Goal: Transaction & Acquisition: Purchase product/service

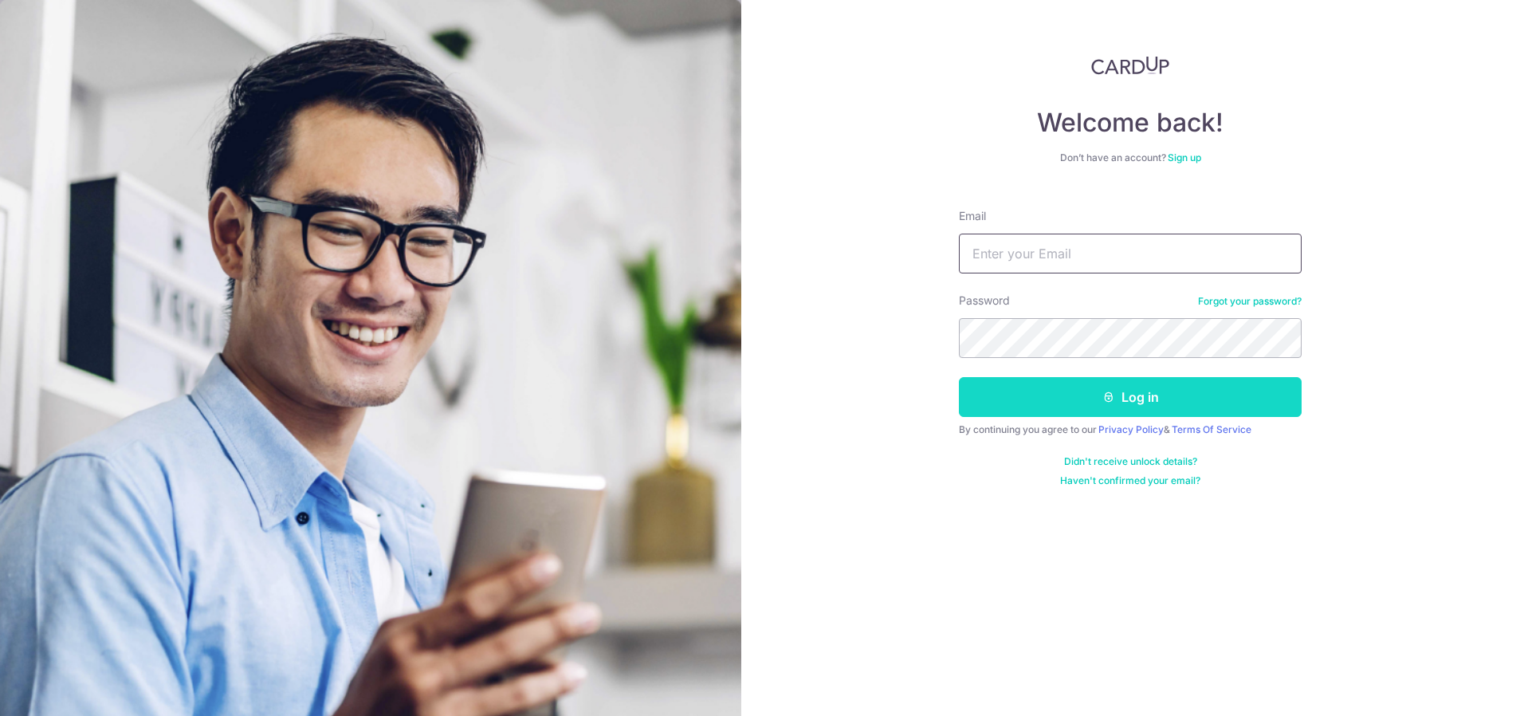
type input "studio@oooze.co"
click at [1076, 387] on button "Log in" at bounding box center [1130, 397] width 343 height 40
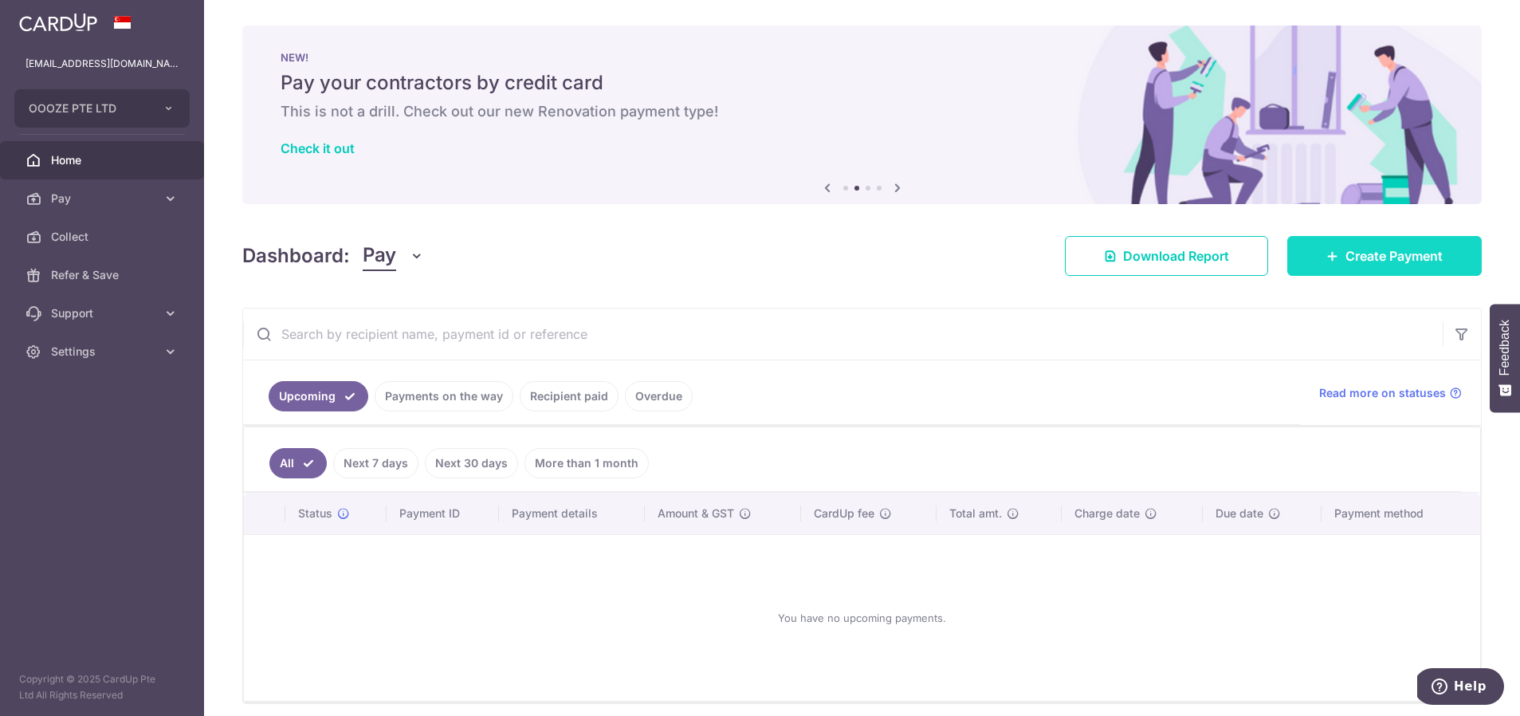
click at [1379, 268] on link "Create Payment" at bounding box center [1384, 256] width 194 height 40
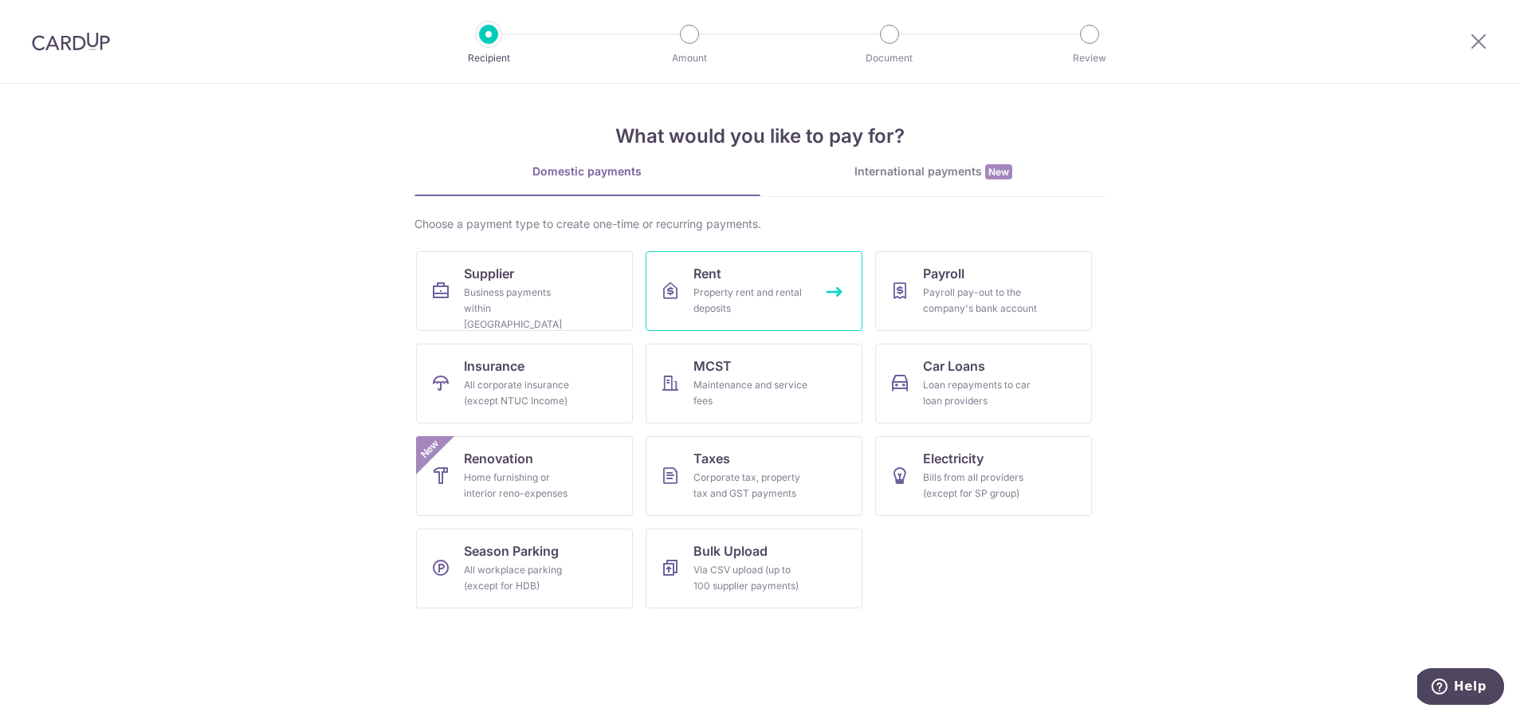
click at [744, 296] on div "Property rent and rental deposits" at bounding box center [750, 301] width 115 height 32
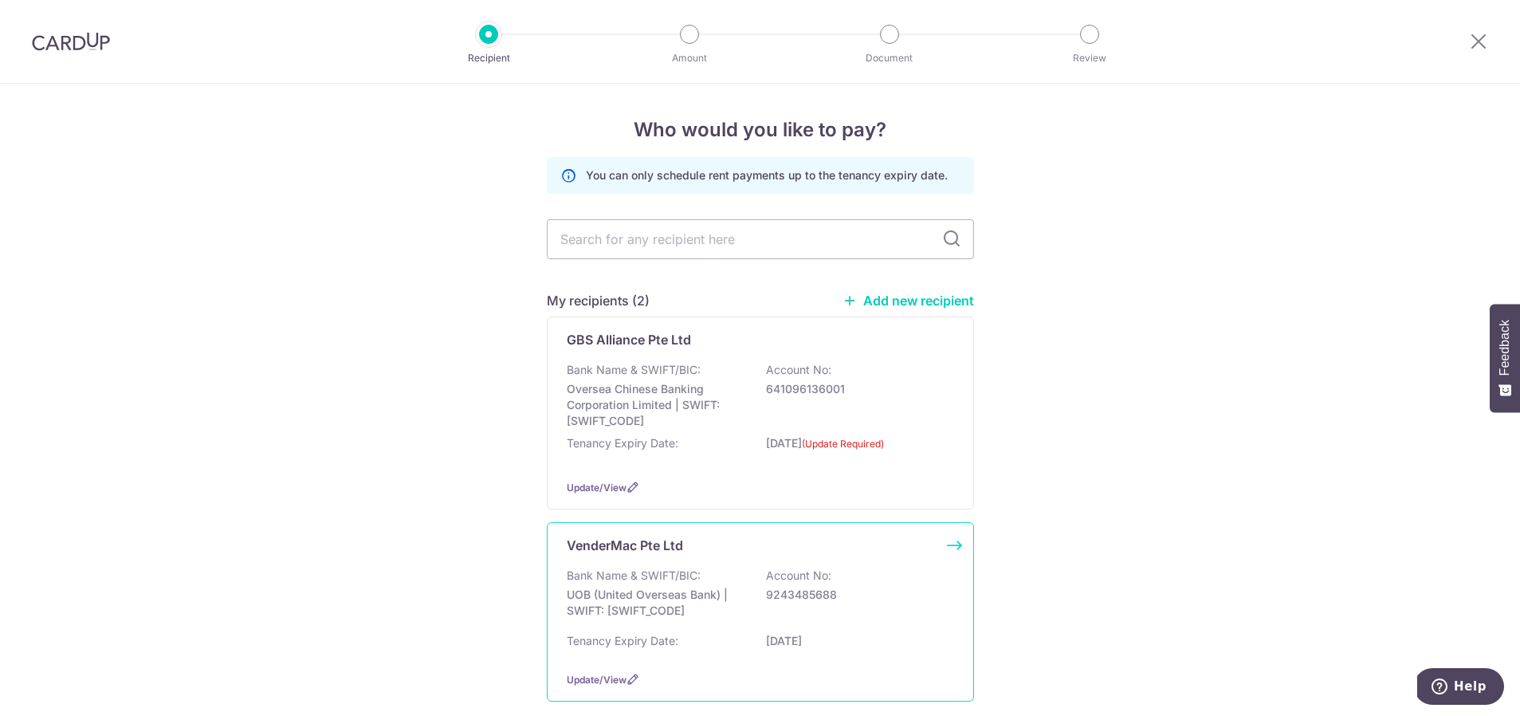
click at [740, 576] on div "Bank Name & SWIFT/BIC: UOB (United Overseas Bank) | SWIFT: [SWIFT_CODE] Account…" at bounding box center [760, 596] width 387 height 59
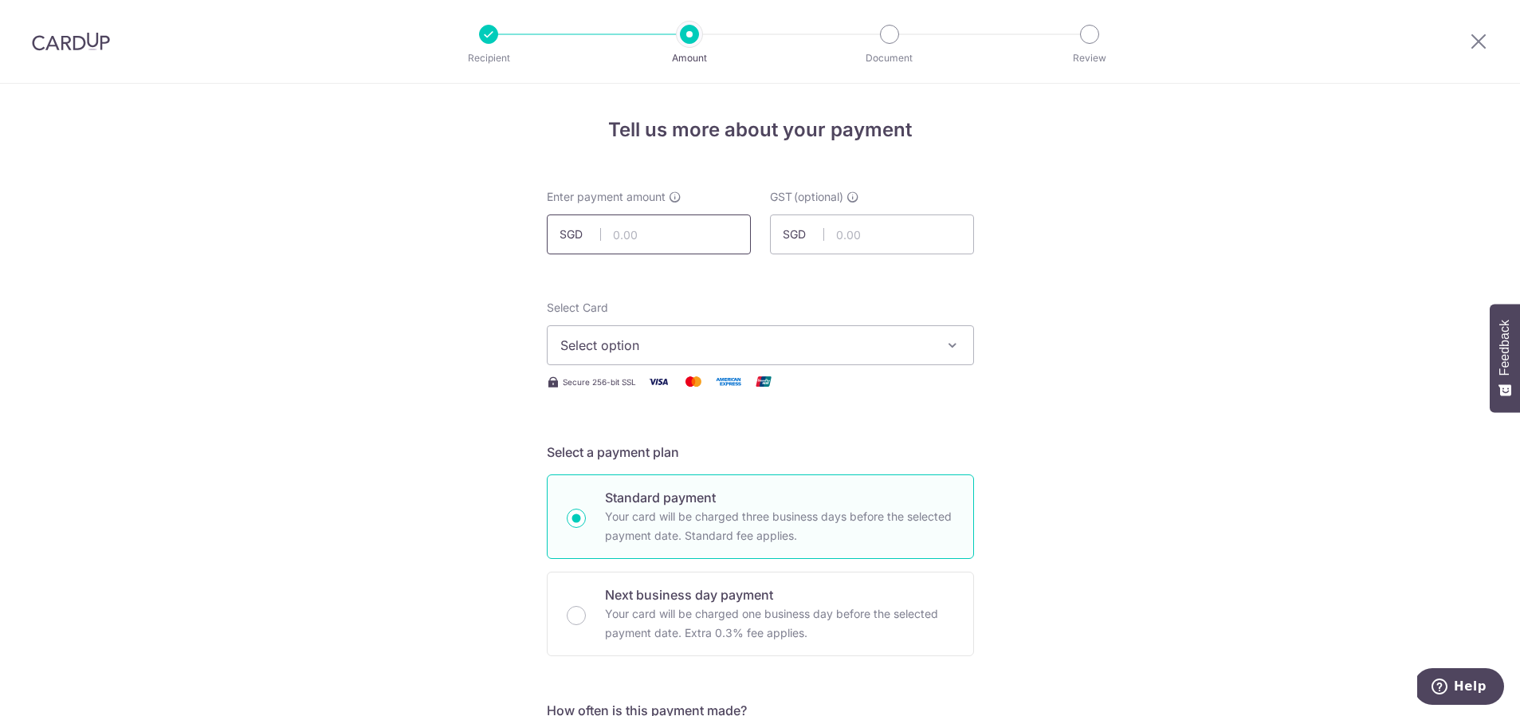
click at [665, 228] on input "text" at bounding box center [649, 234] width 204 height 40
type input "4,039.99"
click at [892, 223] on input "text" at bounding box center [872, 234] width 204 height 40
drag, startPoint x: 875, startPoint y: 231, endPoint x: 859, endPoint y: 234, distance: 16.3
click at [859, 234] on input "363.59" at bounding box center [872, 234] width 204 height 40
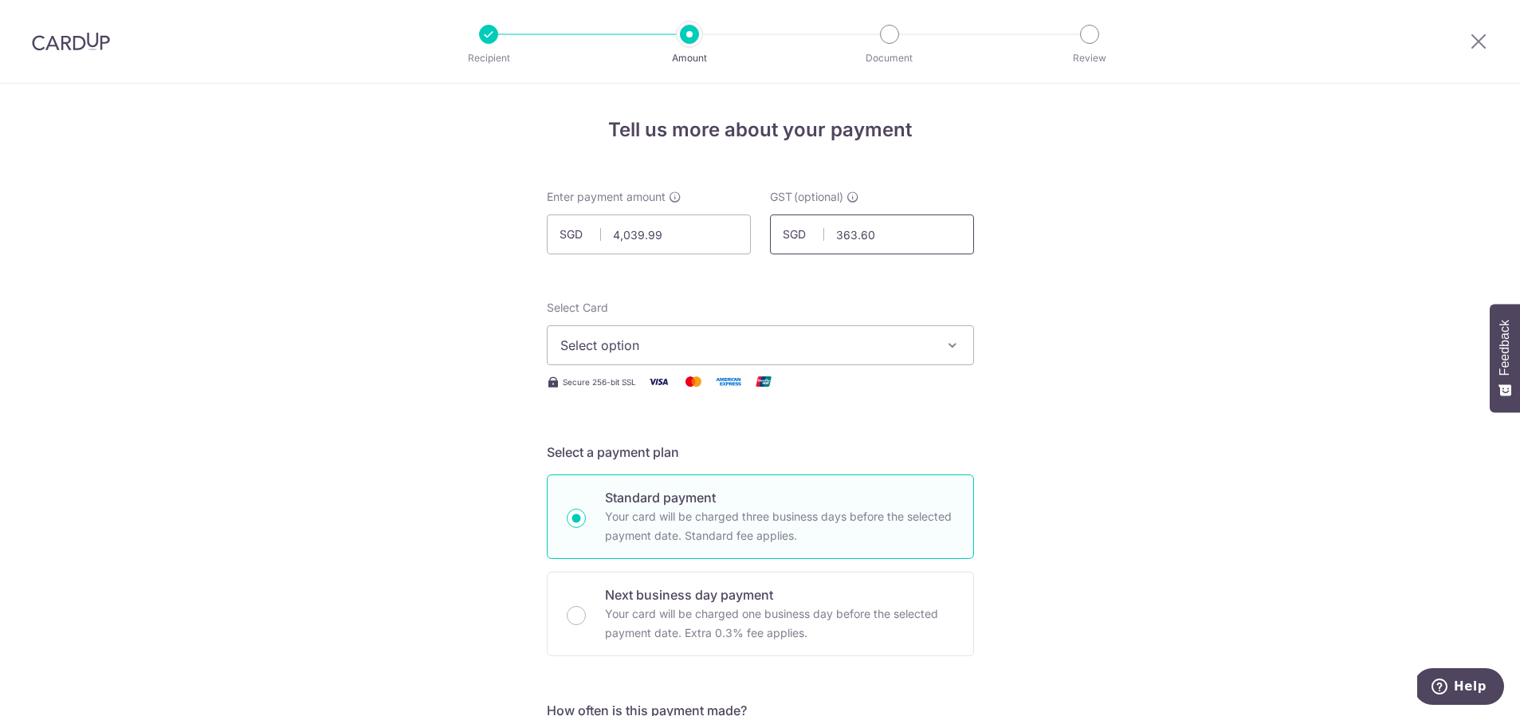
click at [922, 235] on input "363.60" at bounding box center [872, 234] width 204 height 40
type input "363.60"
click at [881, 354] on span "Select option" at bounding box center [745, 345] width 371 height 19
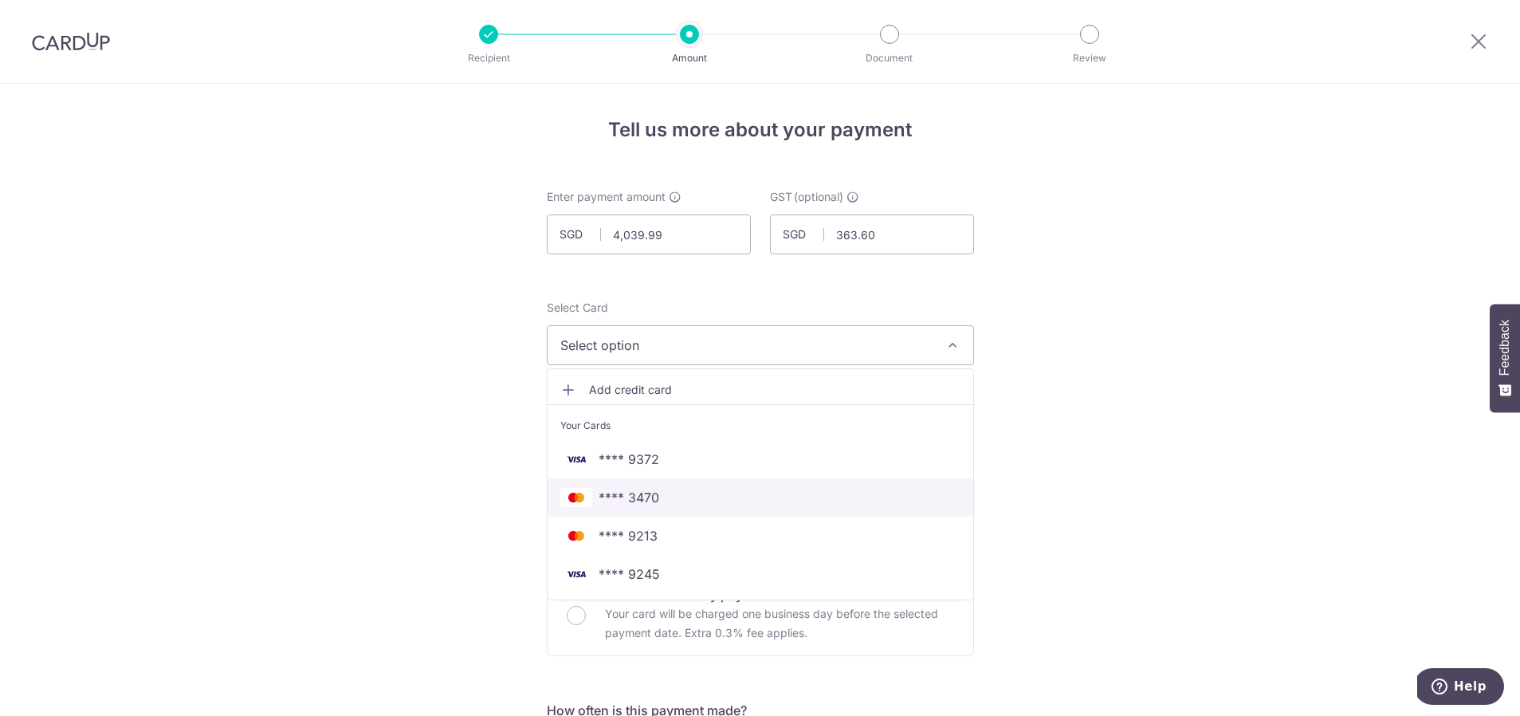
click at [690, 502] on span "**** 3470" at bounding box center [760, 497] width 400 height 19
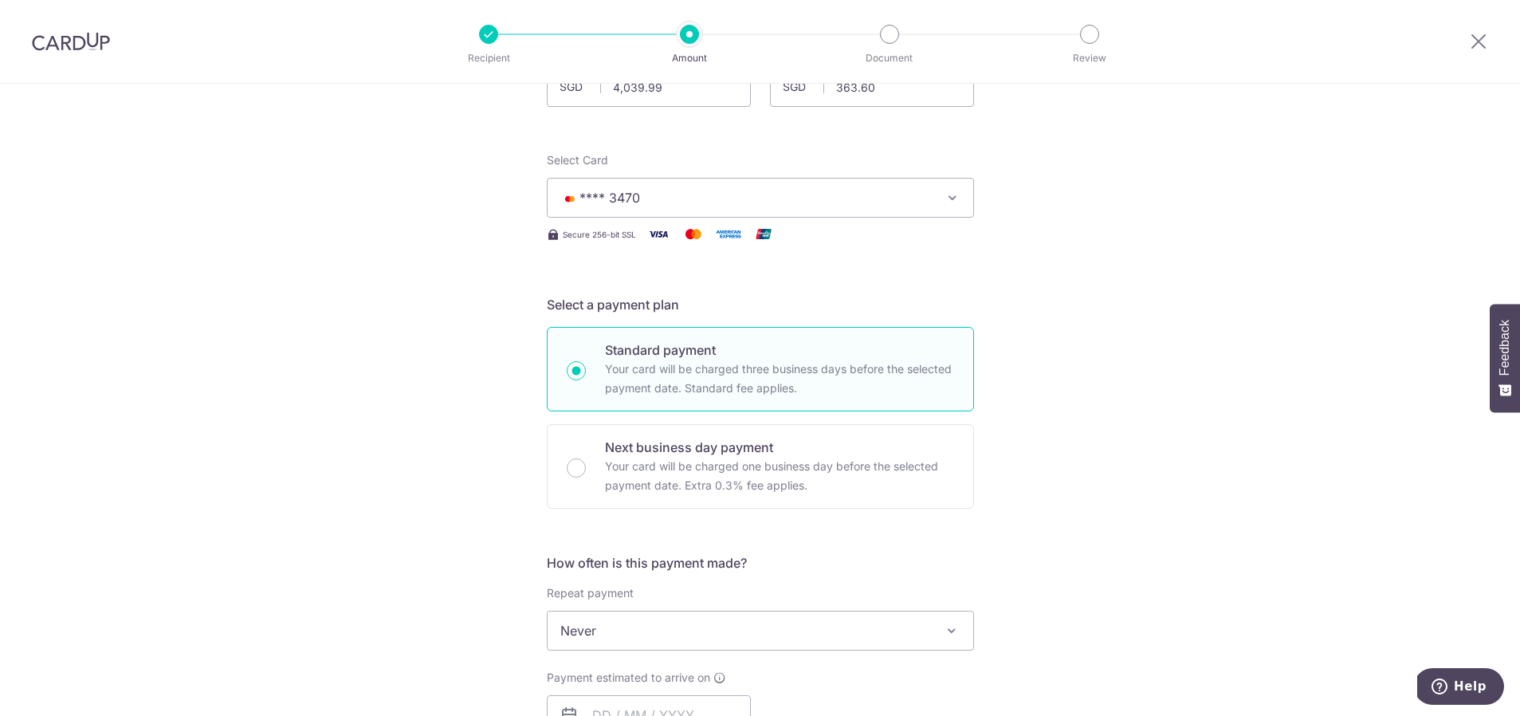
scroll to position [232, 0]
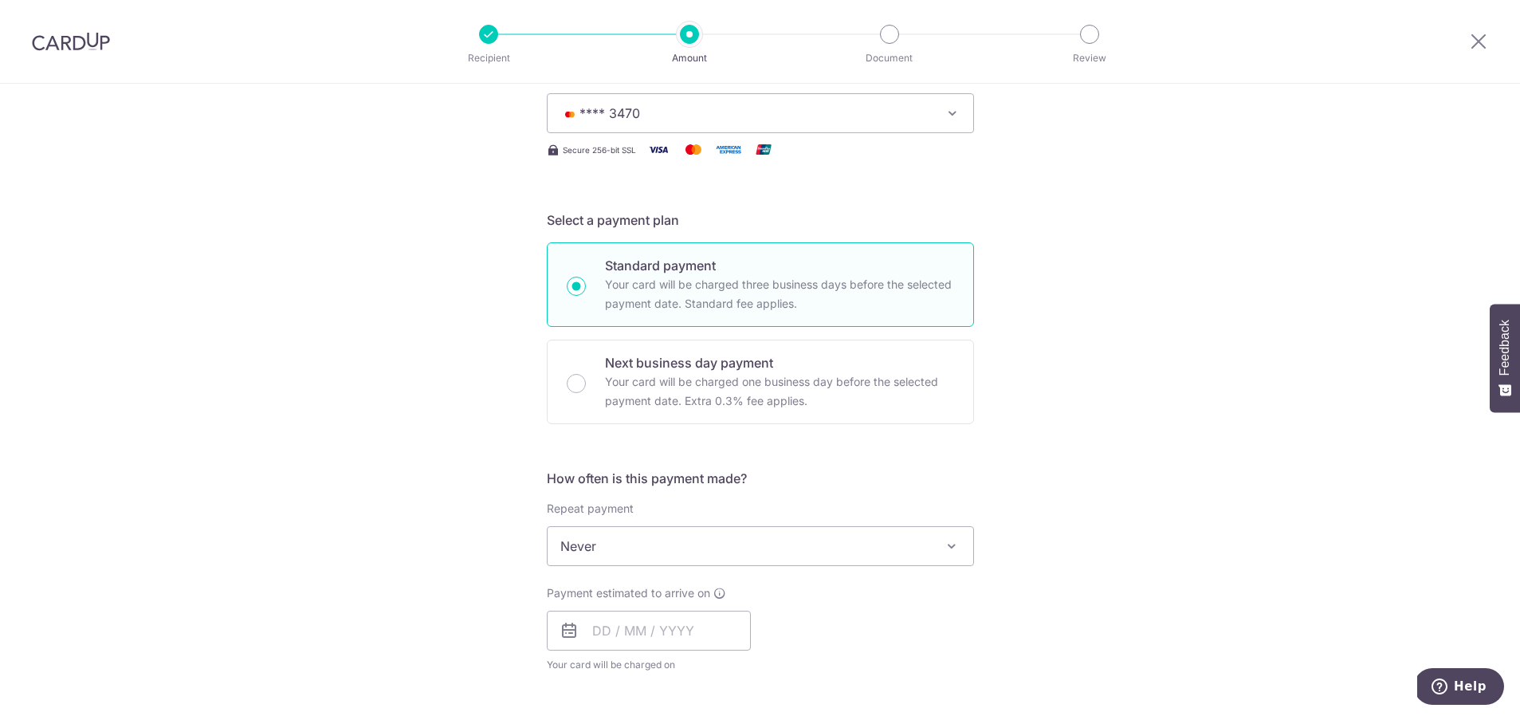
click at [917, 540] on span "Never" at bounding box center [761, 546] width 426 height 38
click at [655, 636] on input "text" at bounding box center [649, 630] width 204 height 40
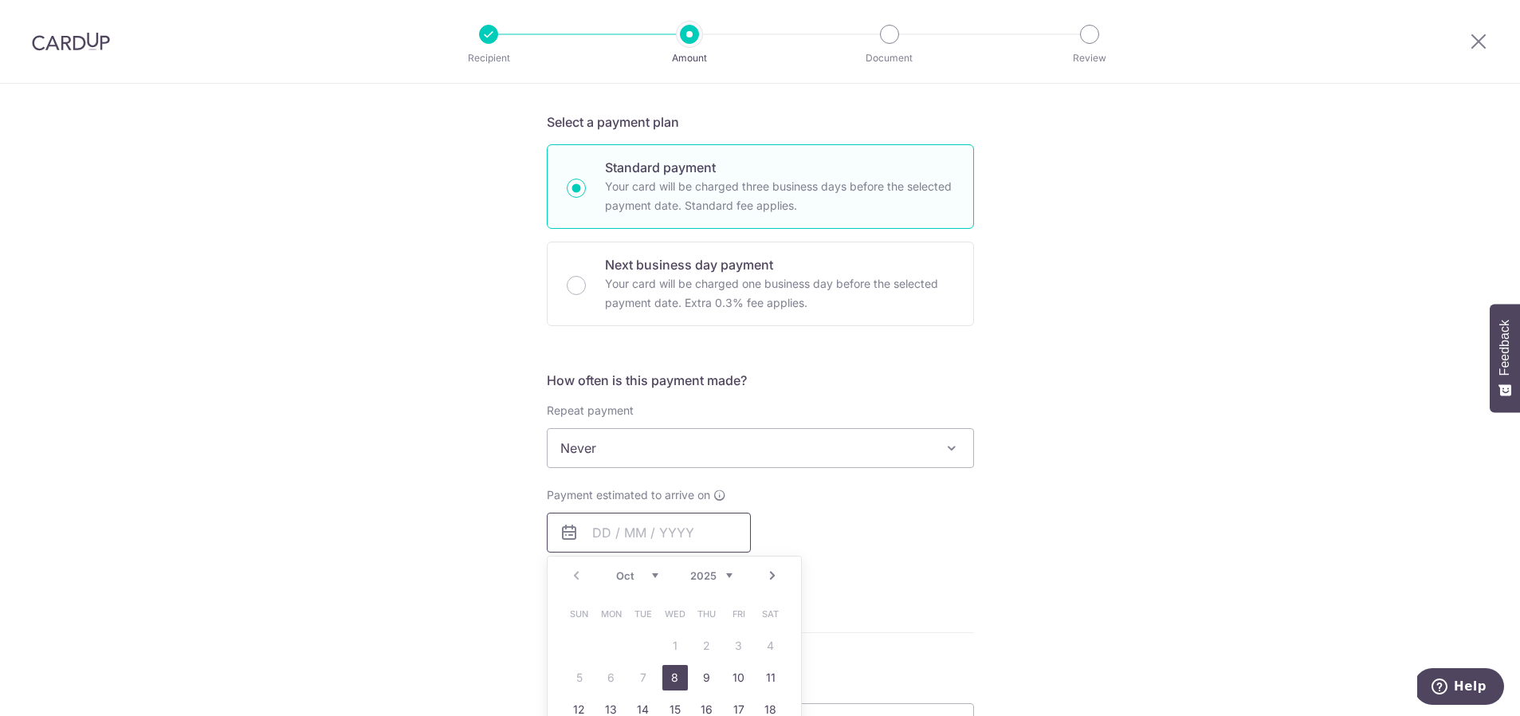
scroll to position [377, 0]
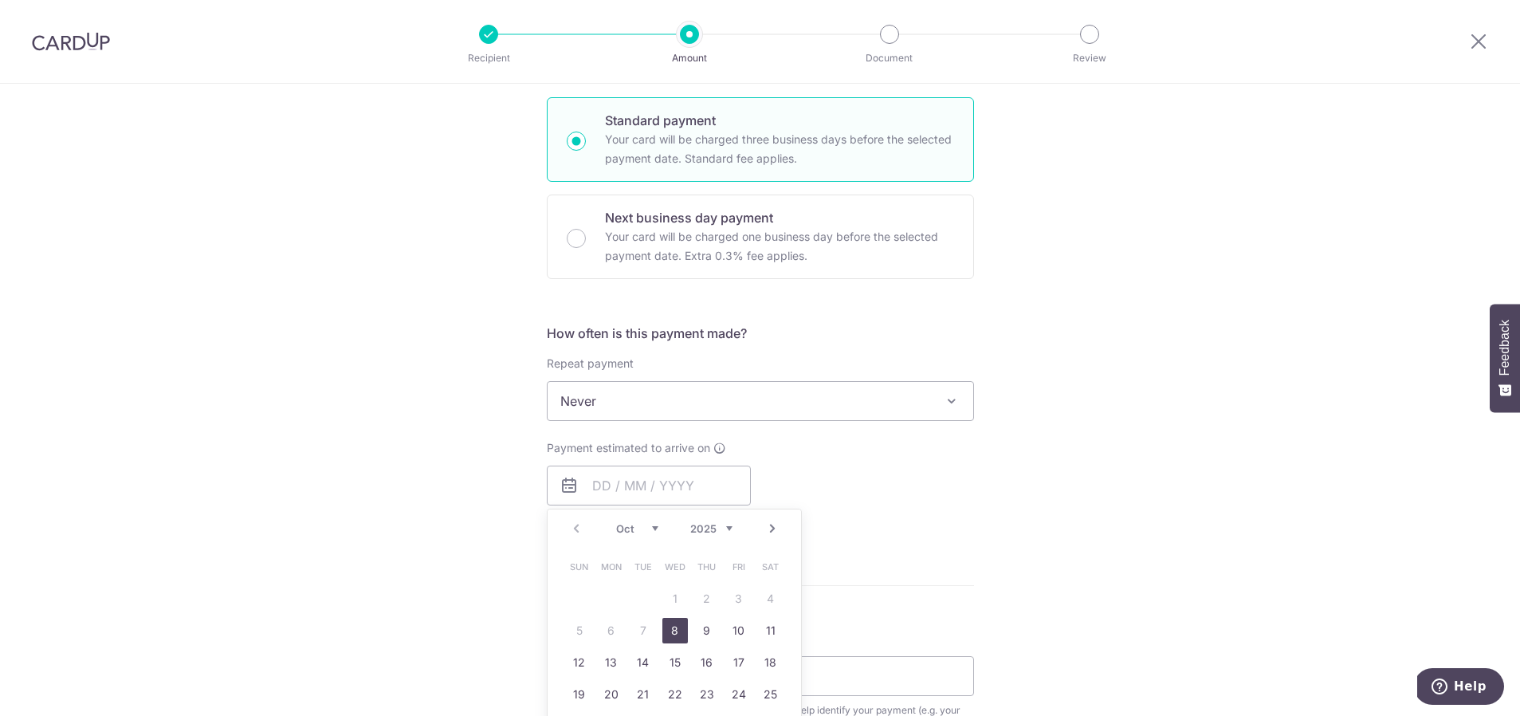
click at [673, 622] on link "8" at bounding box center [675, 631] width 26 height 26
type input "[DATE]"
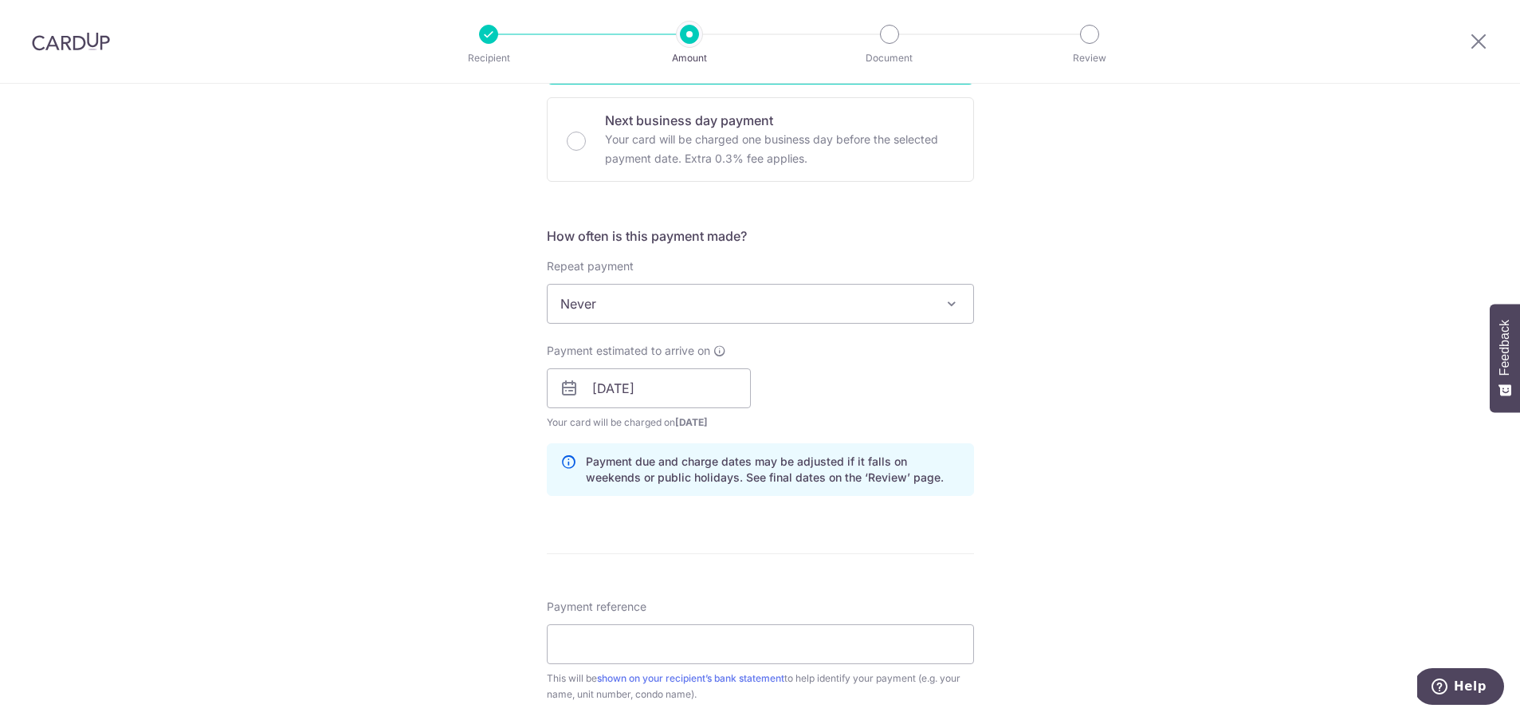
scroll to position [634, 0]
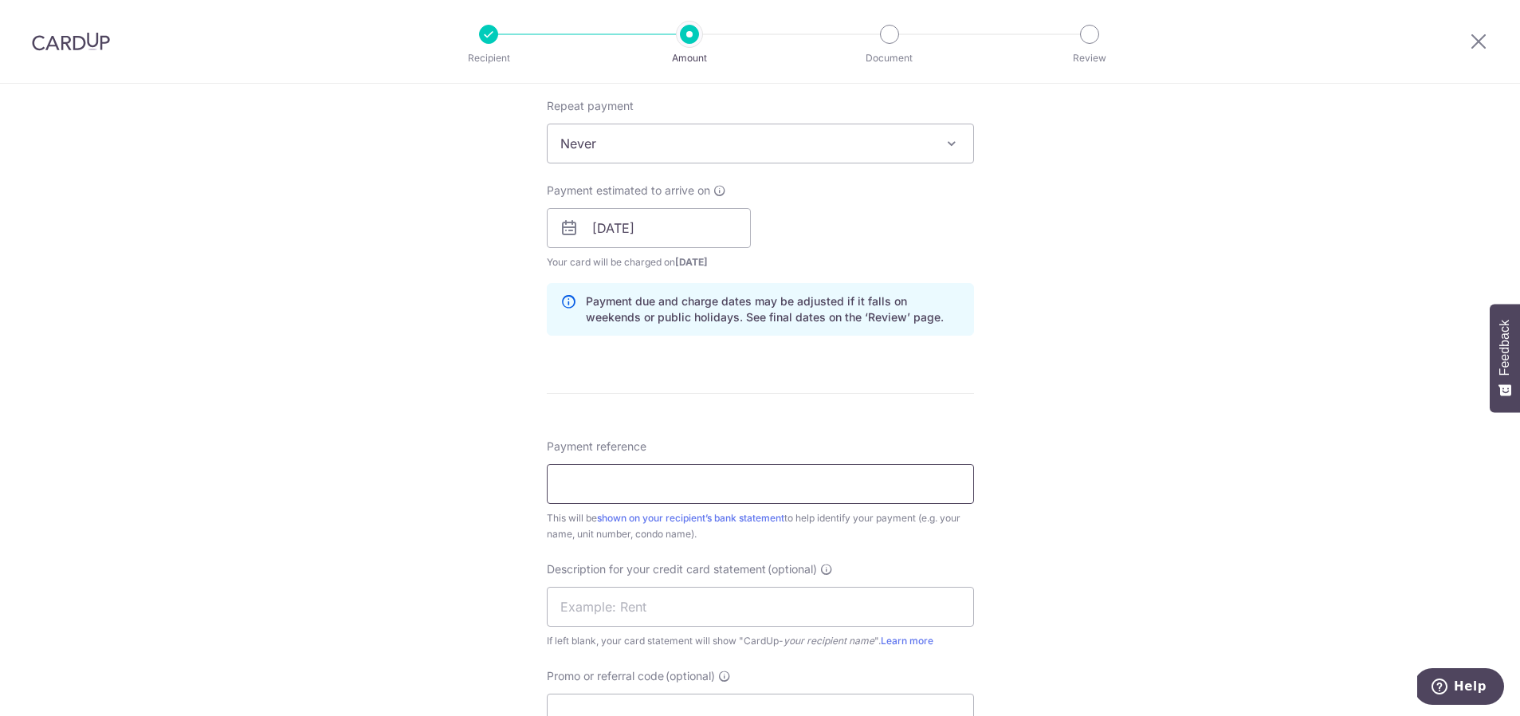
click at [898, 494] on input "Payment reference" at bounding box center [760, 484] width 427 height 40
type input "S"
type input "R"
type input "S"
type input "I2509-0002 I2508-0007"
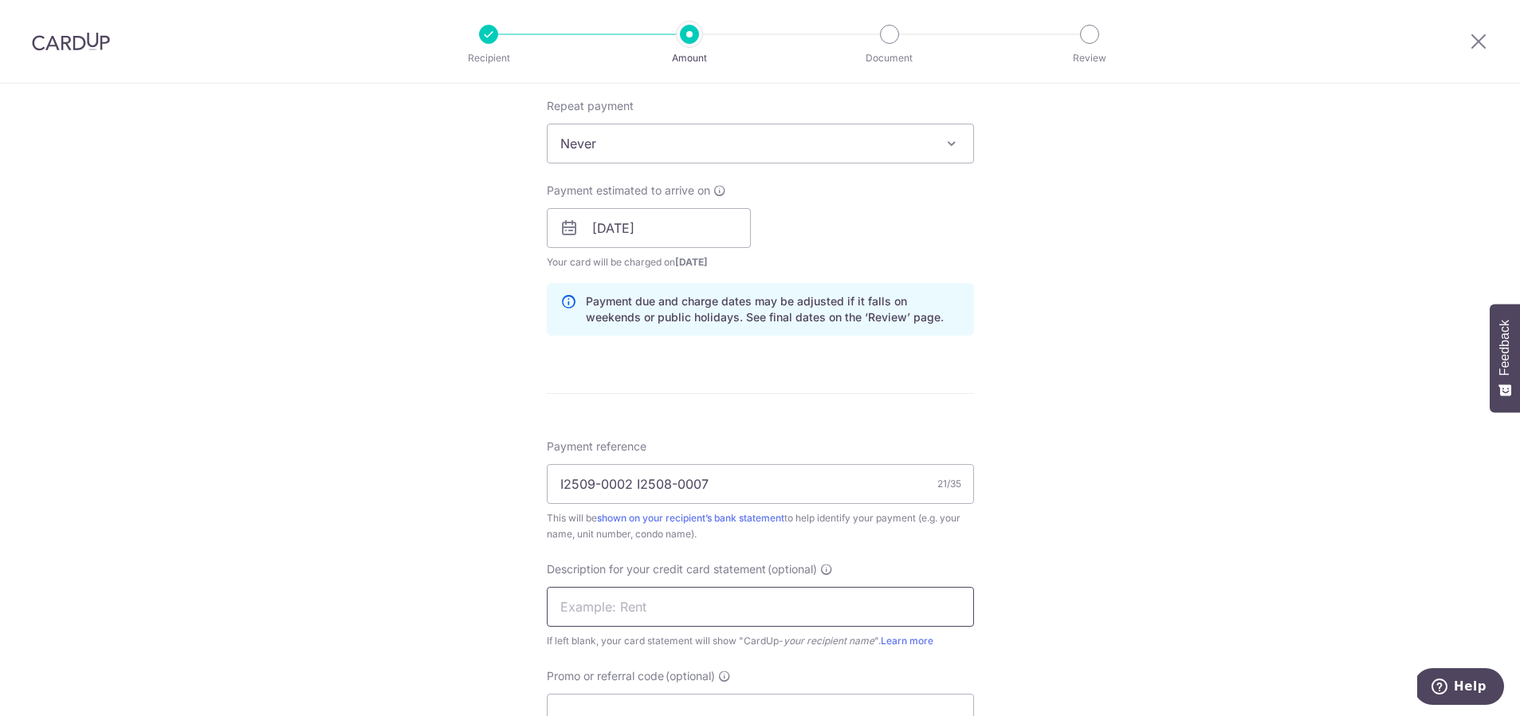
click at [656, 602] on input "text" at bounding box center [760, 607] width 427 height 40
drag, startPoint x: 607, startPoint y: 607, endPoint x: 520, endPoint y: 603, distance: 87.8
click at [520, 603] on div "Tell us more about your payment Enter payment amount SGD 4,039.99 4039.99 GST (…" at bounding box center [760, 256] width 1520 height 1614
drag, startPoint x: 632, startPoint y: 603, endPoint x: 740, endPoint y: 615, distance: 109.1
click at [633, 603] on input "RENTSEPT2" at bounding box center [760, 607] width 427 height 40
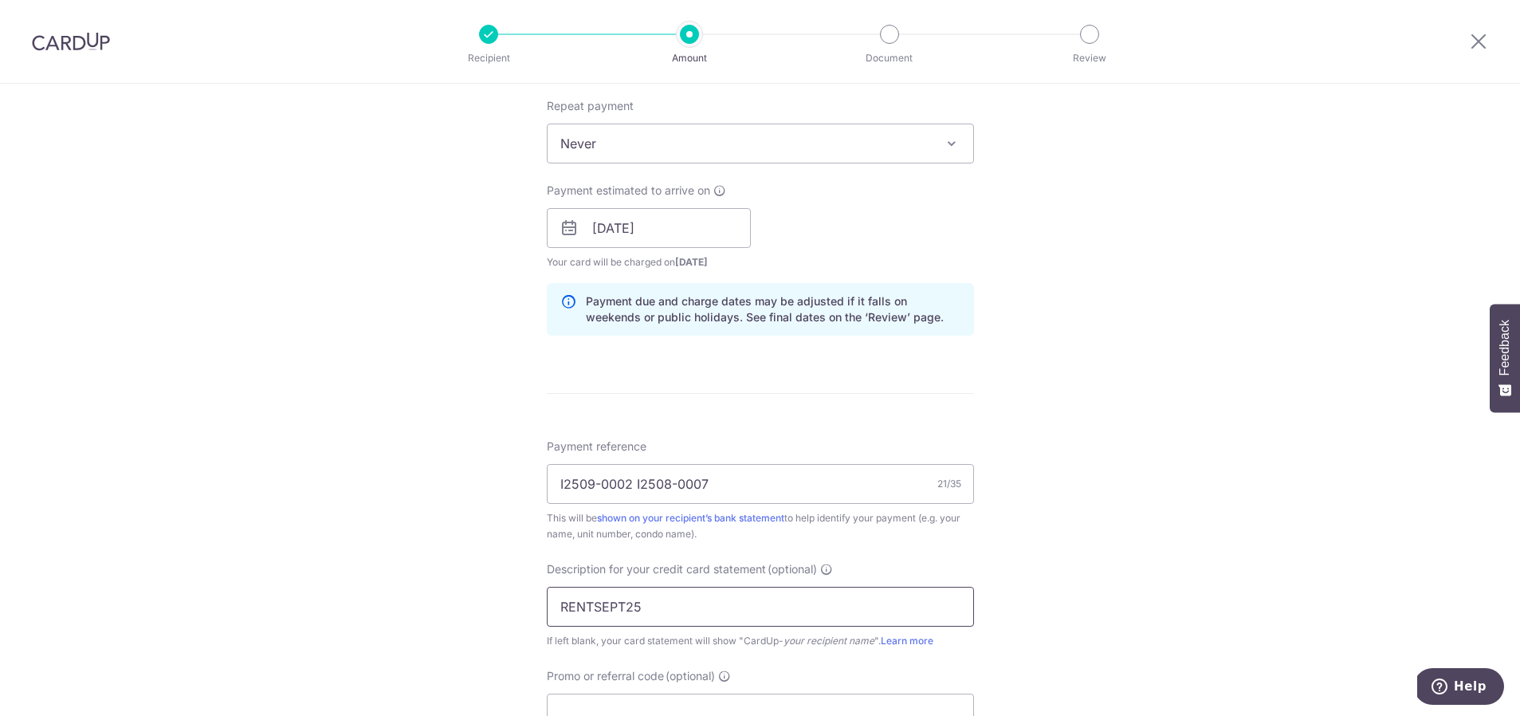
scroll to position [635, 0]
click at [823, 613] on input "RENTSEPT25" at bounding box center [760, 606] width 427 height 40
type input "RENTSEPT25"
click at [1092, 599] on div "Tell us more about your payment Enter payment amount SGD 4,039.99 4039.99 GST (…" at bounding box center [760, 255] width 1520 height 1614
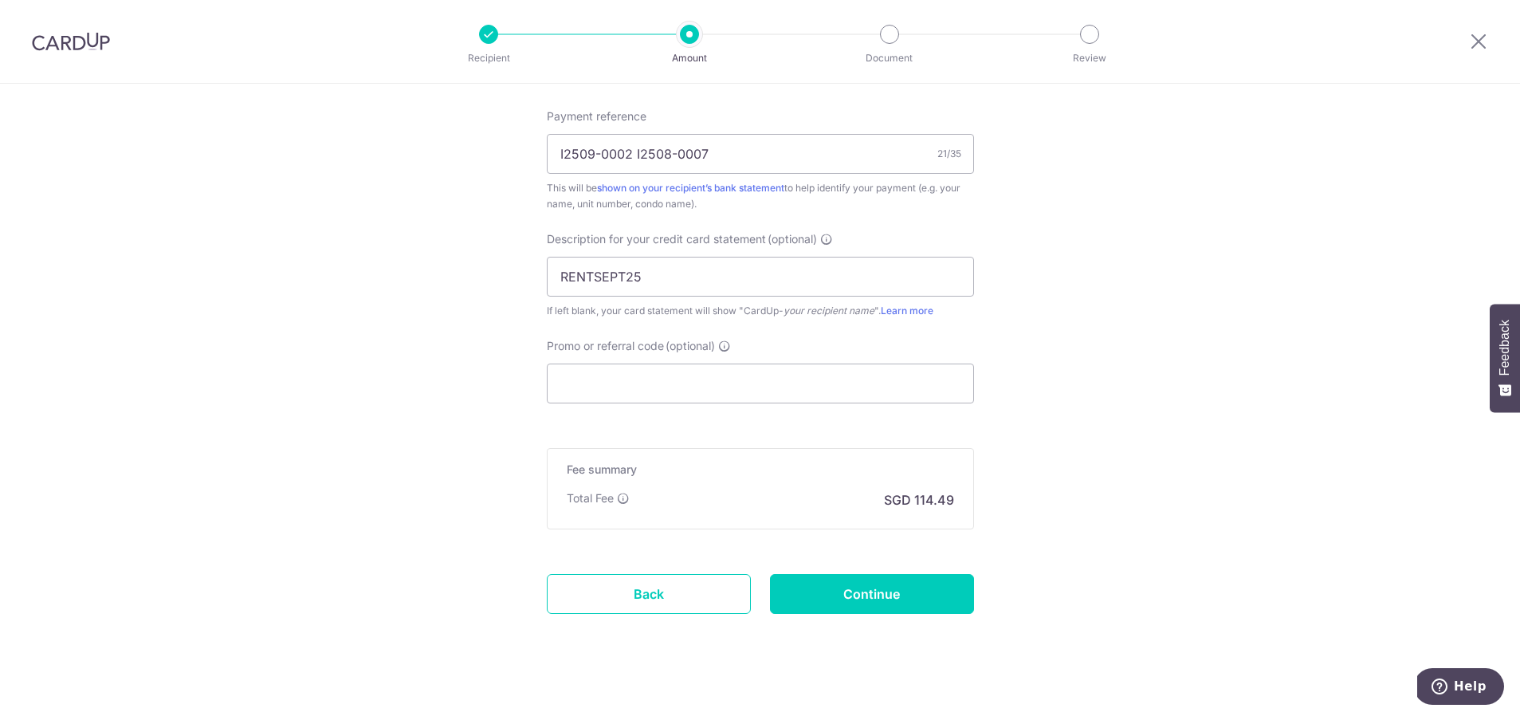
scroll to position [982, 0]
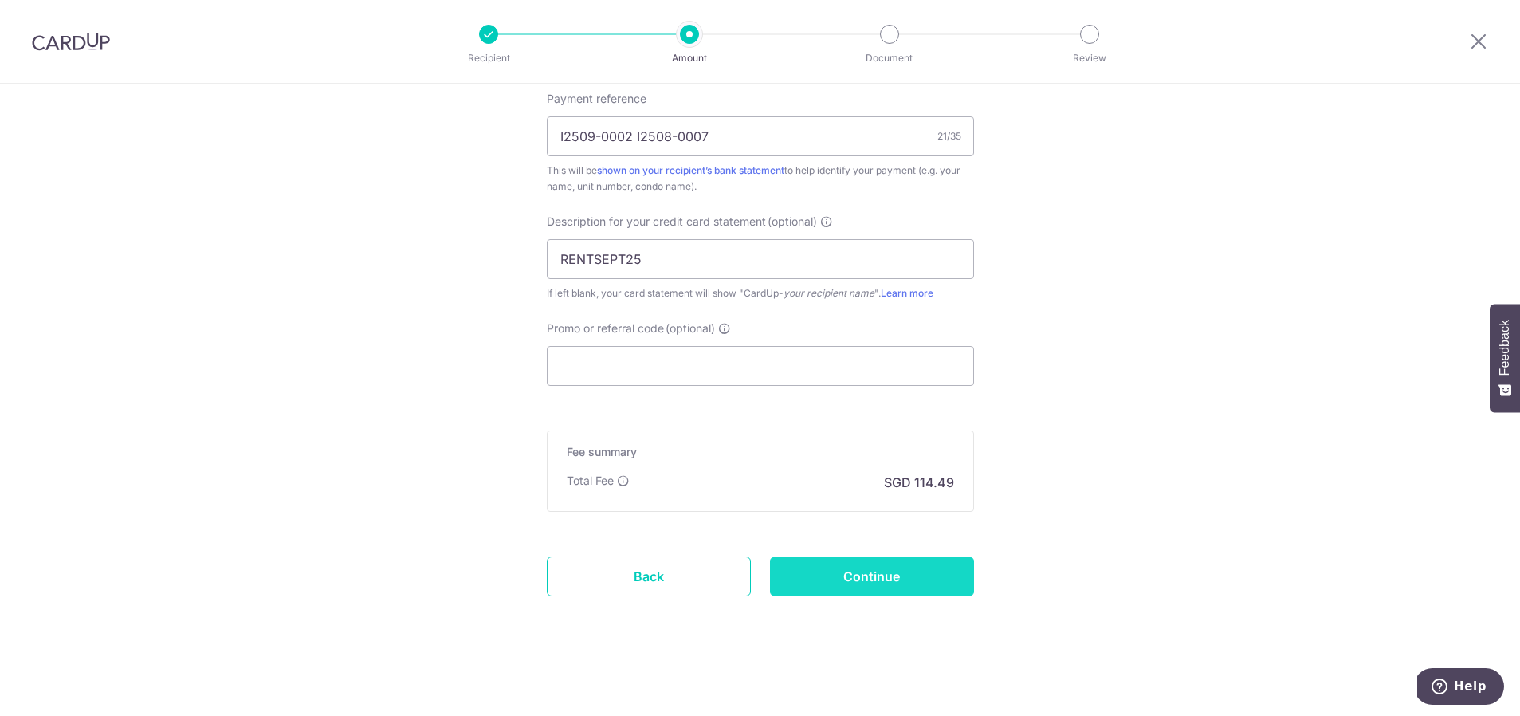
click at [864, 571] on input "Continue" at bounding box center [872, 576] width 204 height 40
click at [875, 571] on div "Continue" at bounding box center [871, 576] width 223 height 40
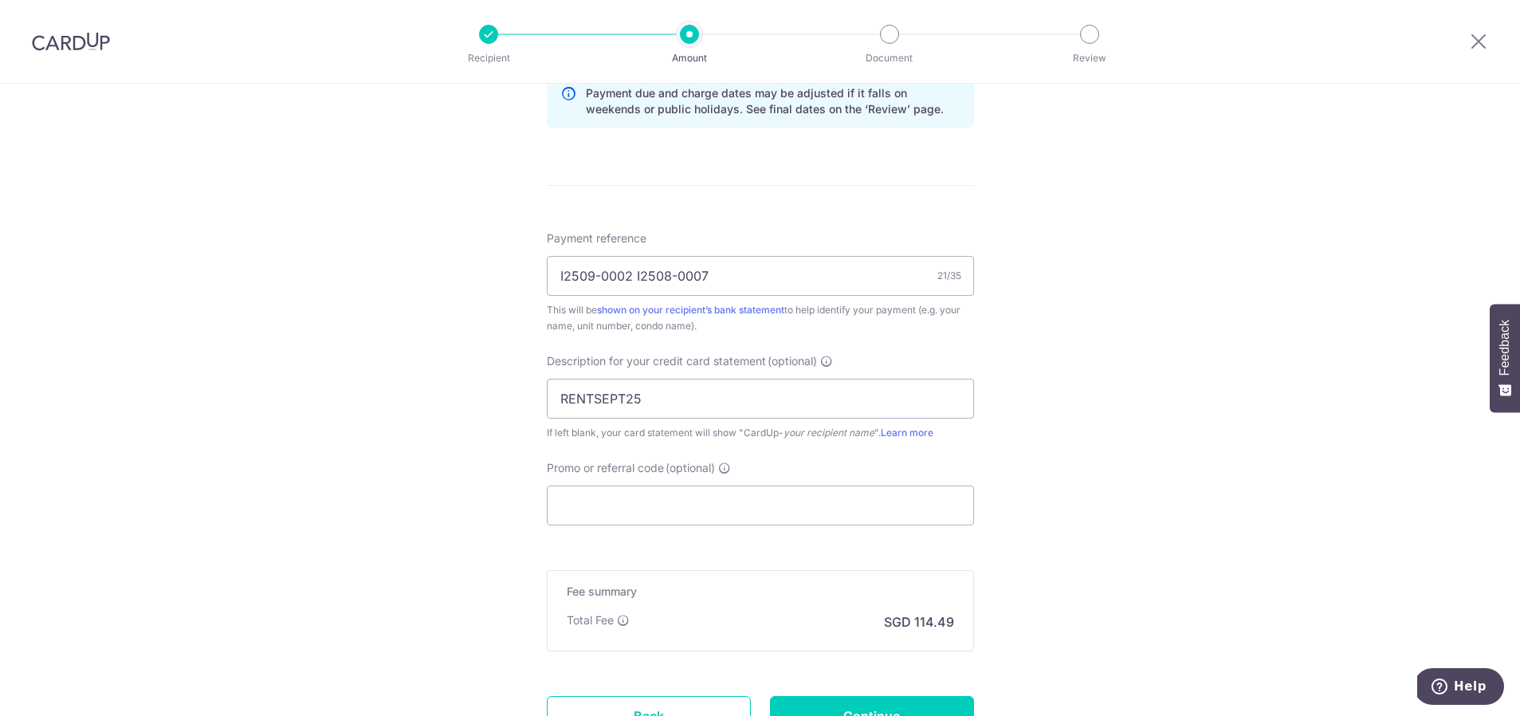
scroll to position [982, 0]
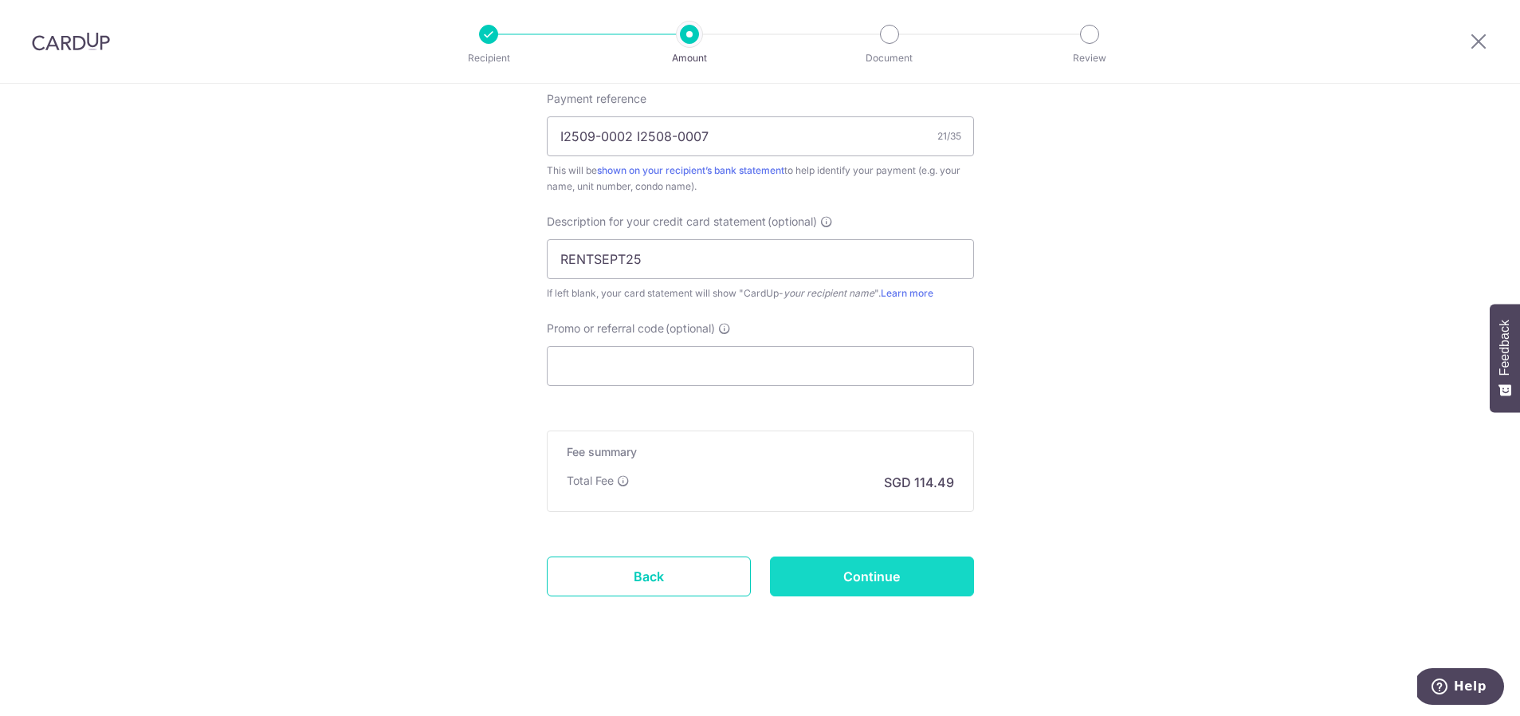
click at [893, 580] on input "Continue" at bounding box center [872, 576] width 204 height 40
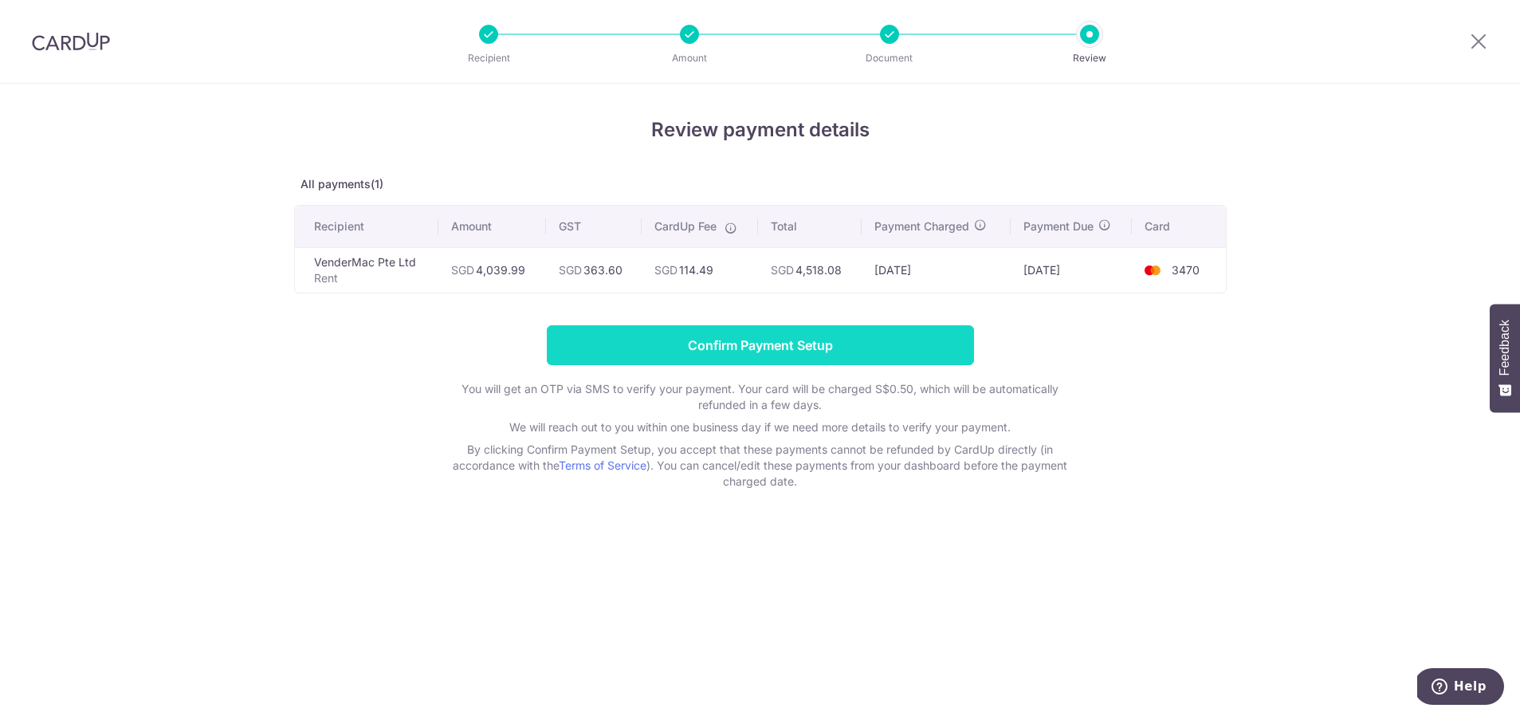
click at [807, 348] on input "Confirm Payment Setup" at bounding box center [760, 345] width 427 height 40
